Goal: Task Accomplishment & Management: Use online tool/utility

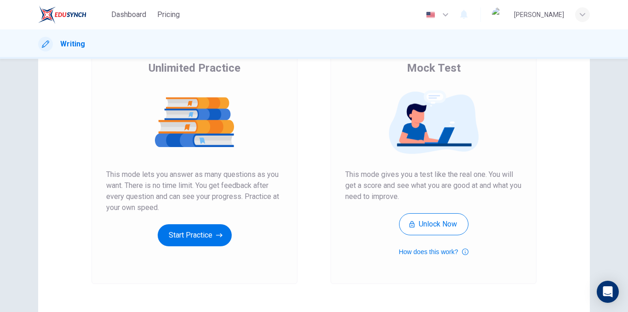
scroll to position [92, 0]
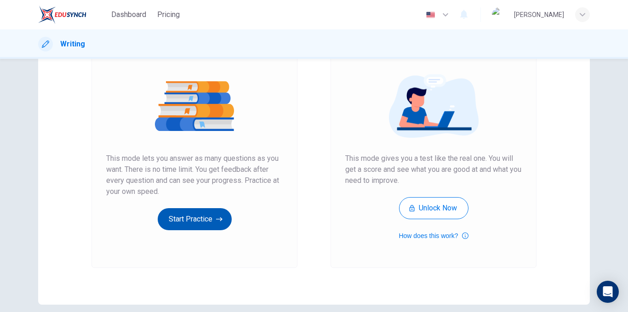
click at [203, 219] on button "Start Practice" at bounding box center [195, 219] width 74 height 22
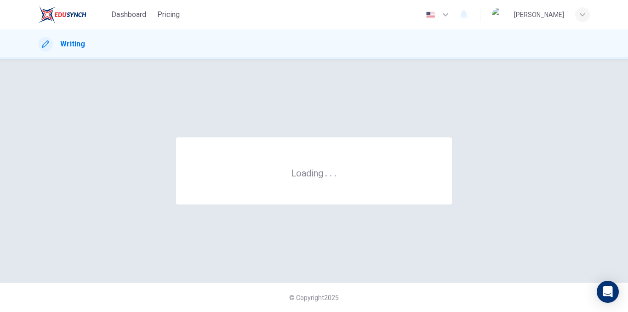
scroll to position [0, 0]
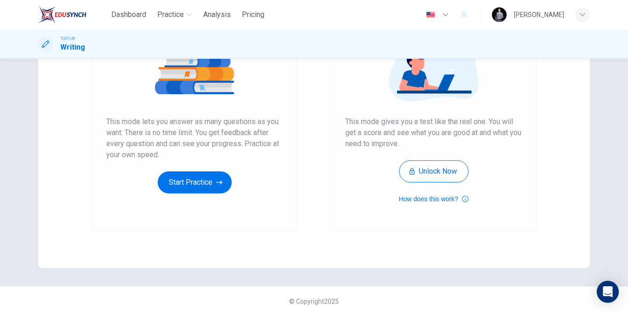
scroll to position [132, 0]
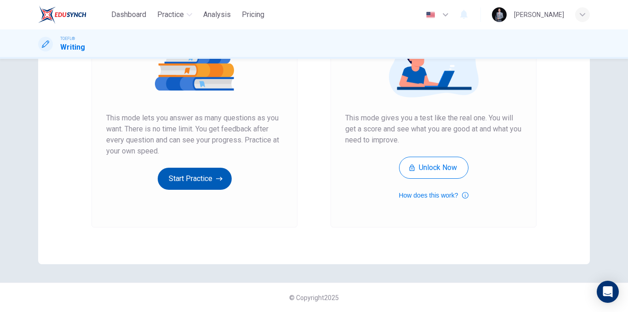
click at [203, 172] on button "Start Practice" at bounding box center [195, 179] width 74 height 22
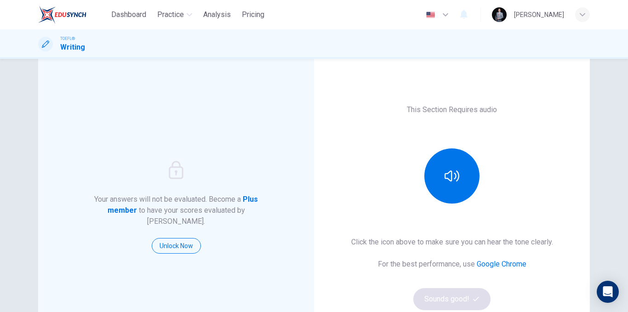
scroll to position [46, 0]
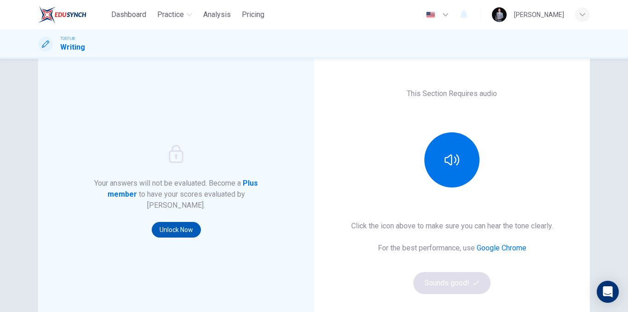
click at [182, 222] on button "Unlock Now" at bounding box center [176, 230] width 49 height 16
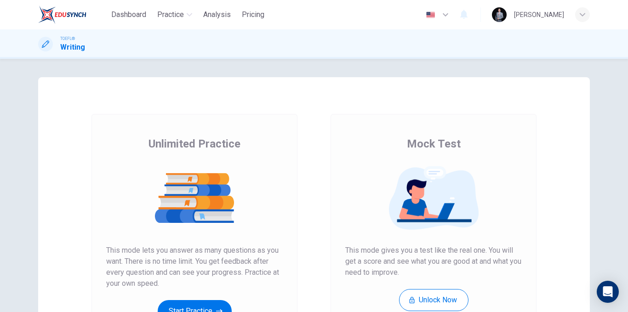
scroll to position [132, 0]
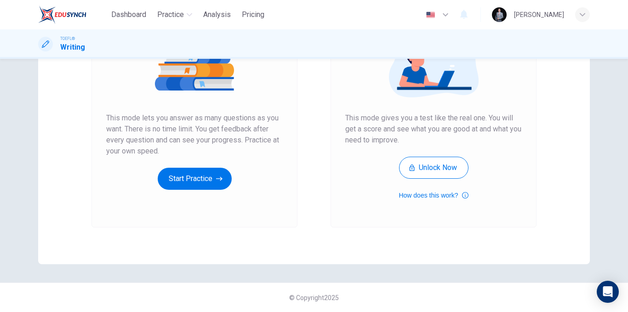
click at [207, 166] on div "Unlimited Practice This mode lets you answer as many questions as you want. The…" at bounding box center [194, 97] width 176 height 186
click at [212, 174] on button "Start Practice" at bounding box center [195, 179] width 74 height 22
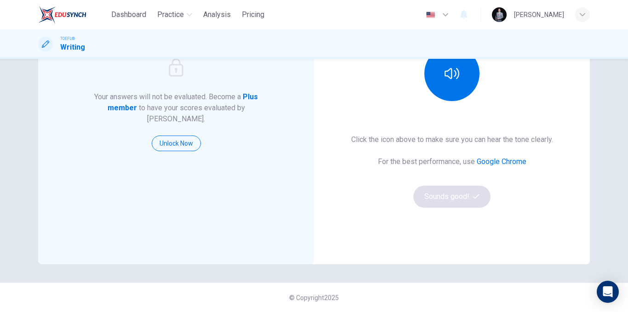
scroll to position [86, 0]
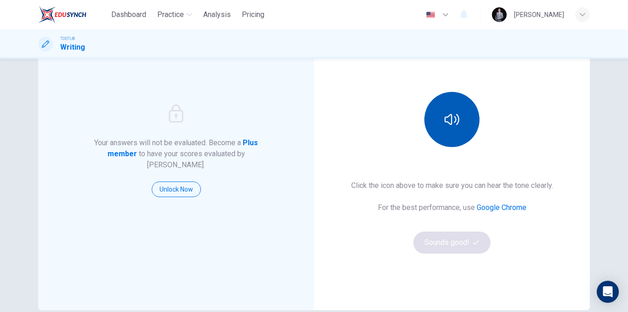
click at [452, 127] on button "button" at bounding box center [451, 119] width 55 height 55
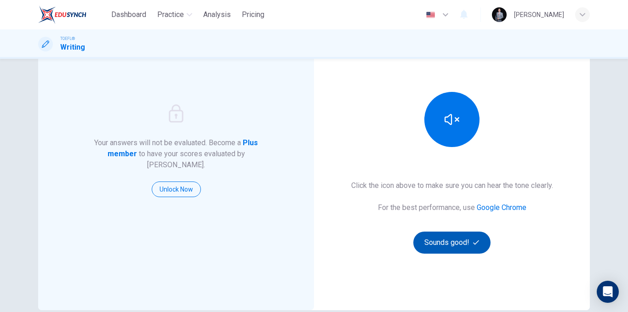
click at [460, 246] on button "Sounds good!" at bounding box center [451, 243] width 77 height 22
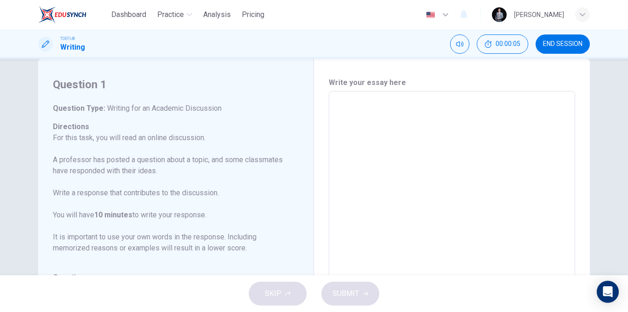
scroll to position [0, 0]
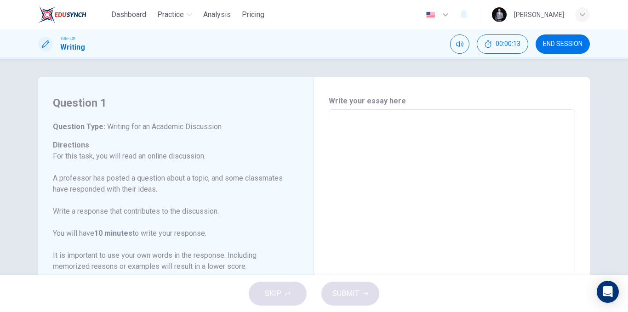
drag, startPoint x: 222, startPoint y: 125, endPoint x: 131, endPoint y: 134, distance: 92.4
drag, startPoint x: 141, startPoint y: 128, endPoint x: 203, endPoint y: 135, distance: 62.5
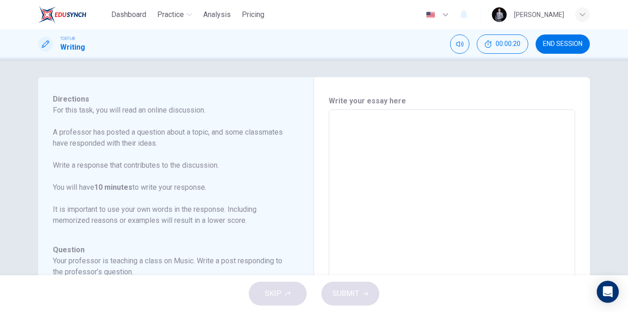
click at [444, 142] on textarea at bounding box center [451, 263] width 233 height 292
click at [20, 119] on div "Question 1 Question Type : Writing for an Academic Discussion Directions For th…" at bounding box center [314, 167] width 628 height 216
click at [141, 120] on p "For this task, you will read an online discussion. A professor has posted a que…" at bounding box center [170, 165] width 235 height 121
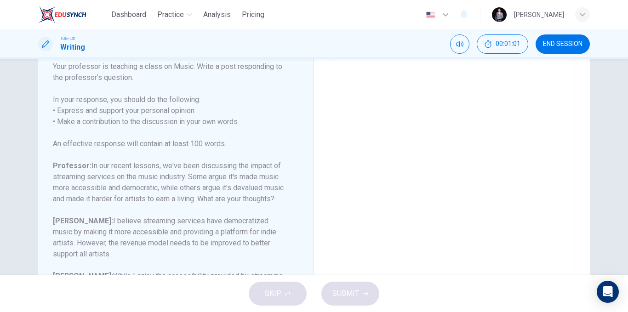
scroll to position [89, 0]
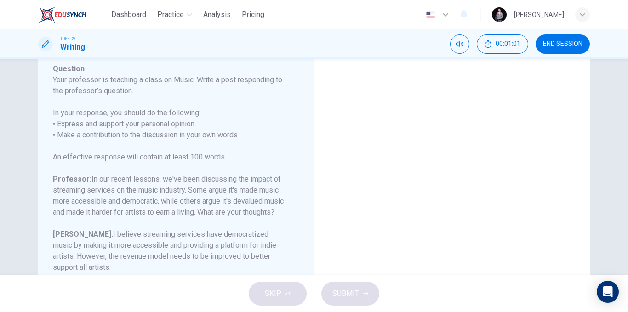
click at [406, 125] on textarea at bounding box center [451, 125] width 233 height 292
type textarea "j"
type textarea "x"
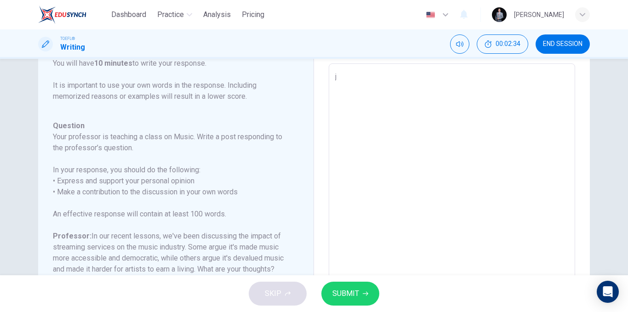
scroll to position [92, 0]
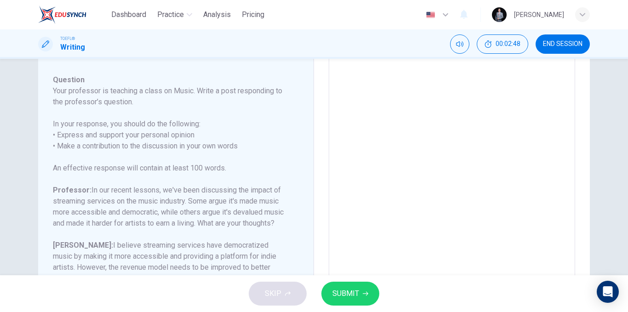
type textarea "j"
drag, startPoint x: 239, startPoint y: 131, endPoint x: 162, endPoint y: 139, distance: 77.2
click at [163, 139] on h6 "In your response, you should do the following: • Express and support your perso…" at bounding box center [170, 135] width 235 height 33
drag, startPoint x: 147, startPoint y: 136, endPoint x: 193, endPoint y: 136, distance: 45.5
click at [193, 135] on h6 "In your response, you should do the following: • Express and support your perso…" at bounding box center [170, 135] width 235 height 33
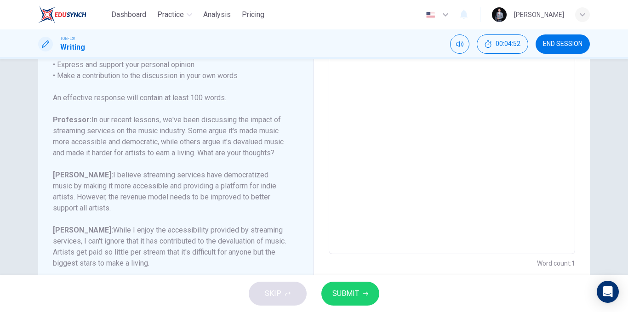
scroll to position [193, 0]
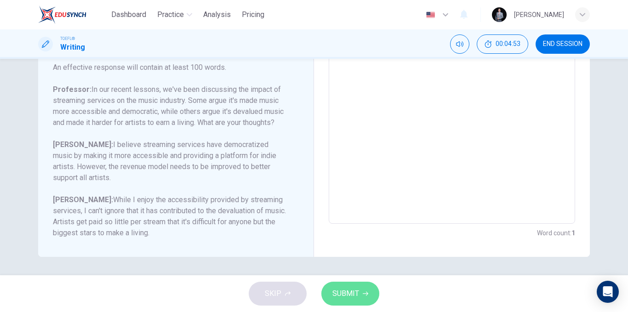
click at [354, 290] on span "SUBMIT" at bounding box center [345, 293] width 27 height 13
type textarea "x"
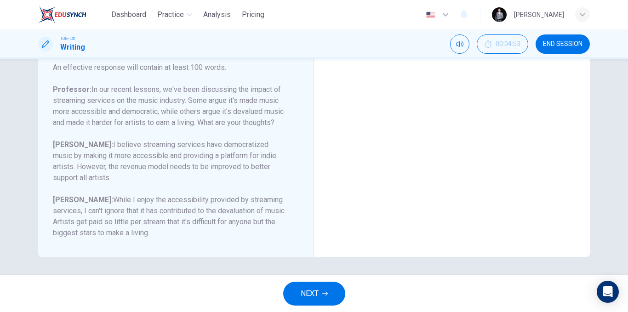
click at [333, 295] on button "NEXT" at bounding box center [314, 294] width 62 height 24
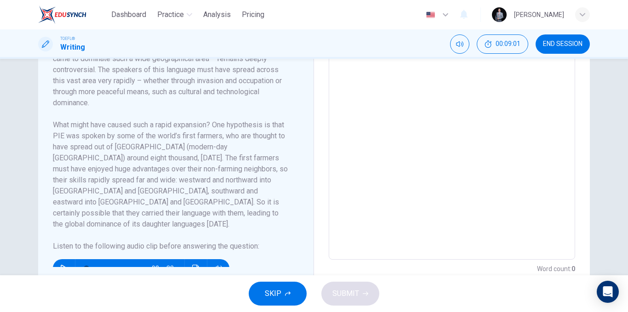
scroll to position [310, 0]
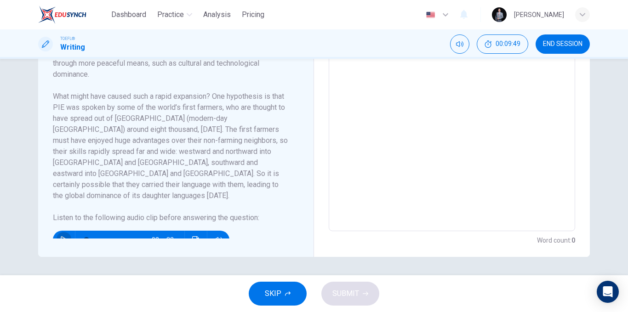
click at [61, 236] on icon "button" at bounding box center [64, 239] width 6 height 7
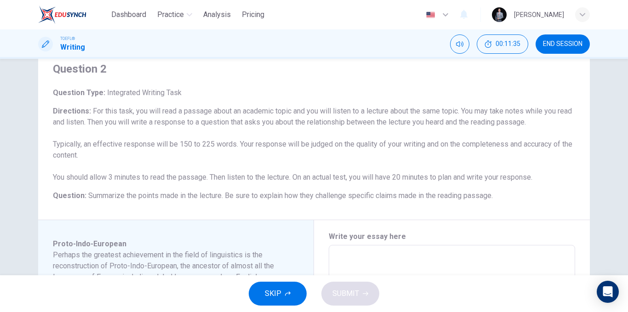
scroll to position [80, 0]
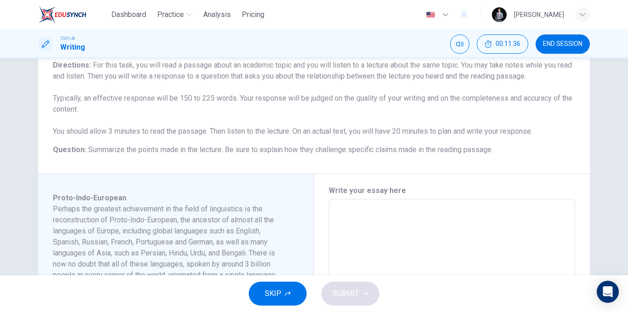
drag, startPoint x: 144, startPoint y: 199, endPoint x: 61, endPoint y: 216, distance: 85.3
drag, startPoint x: 61, startPoint y: 216, endPoint x: 379, endPoint y: 211, distance: 318.5
click at [262, 220] on h6 "Perhaps the greatest achievement in the field of linguistics is the reconstruct…" at bounding box center [170, 264] width 235 height 121
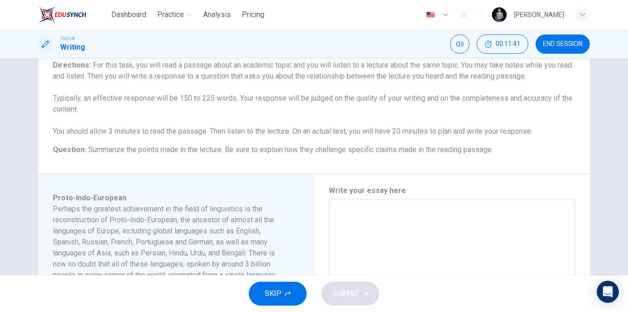
type input "73"
type textarea "p"
type textarea "x"
type textarea "pr"
type textarea "x"
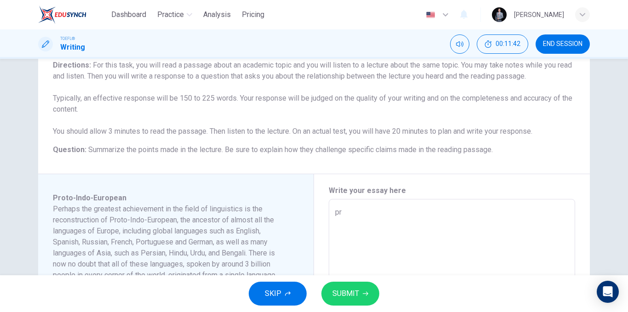
type input "73"
type textarea "x"
type input "74"
type textarea "pro"
type textarea "x"
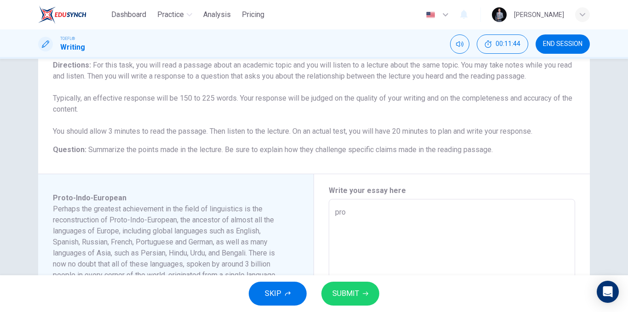
type input "75"
type textarea "prot"
type textarea "x"
type textarea "proto"
type textarea "x"
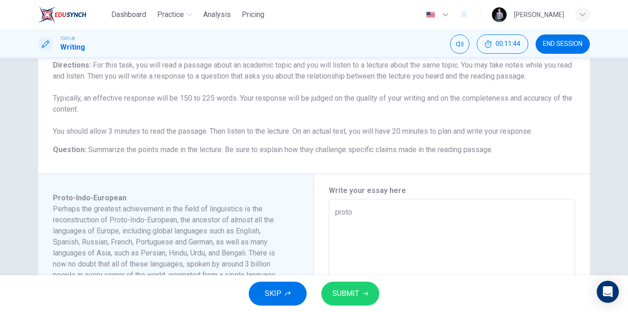
type input "75"
type textarea "x"
type input "76"
type textarea "proto"
type textarea "x"
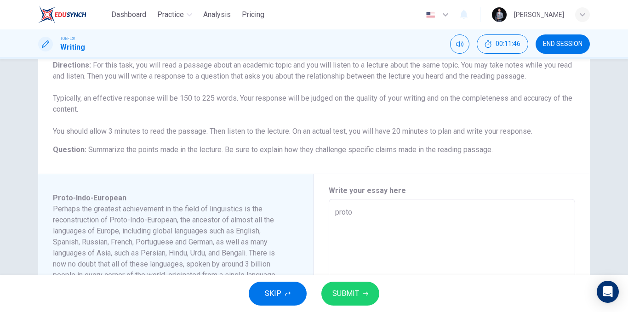
drag, startPoint x: 573, startPoint y: 37, endPoint x: 348, endPoint y: 63, distance: 226.7
click at [573, 37] on button "END SESSION" at bounding box center [562, 43] width 54 height 19
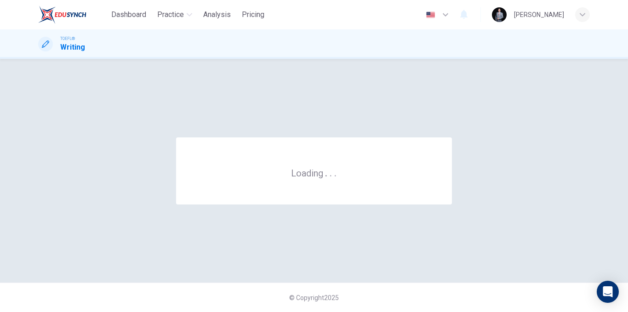
scroll to position [0, 0]
